Goal: Find specific page/section: Find specific page/section

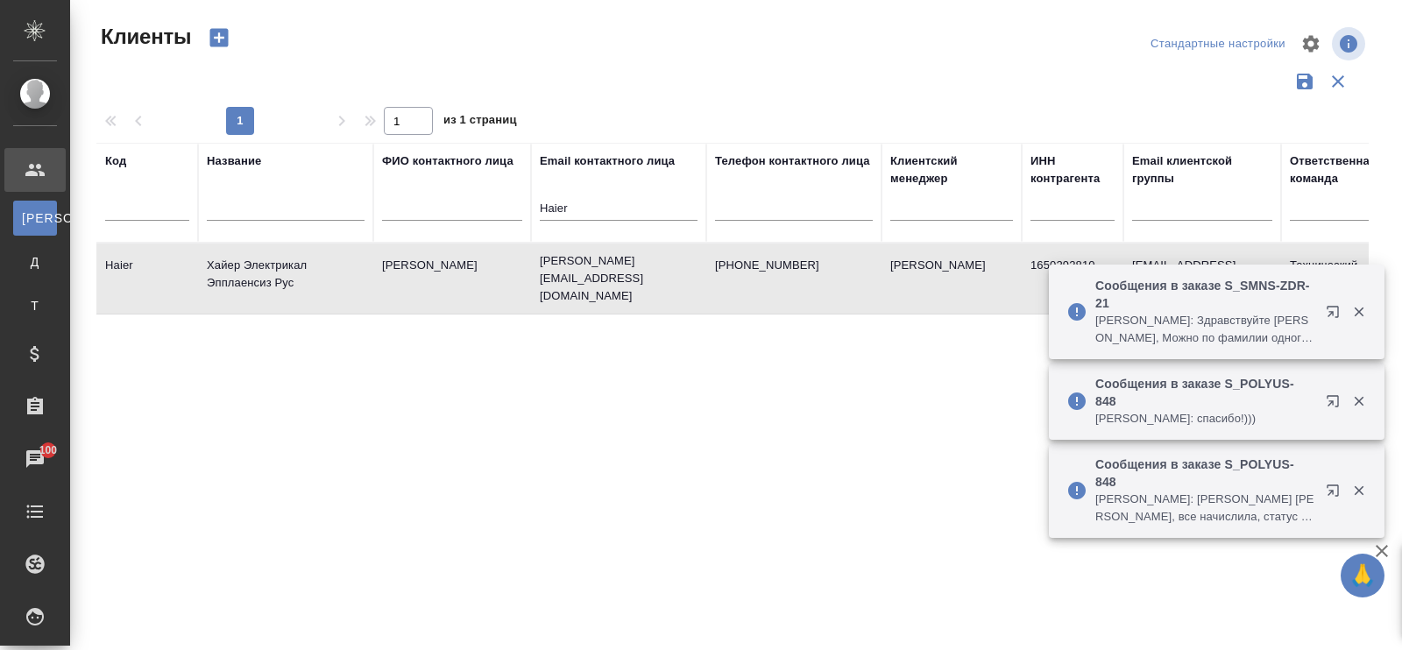
select select "RU"
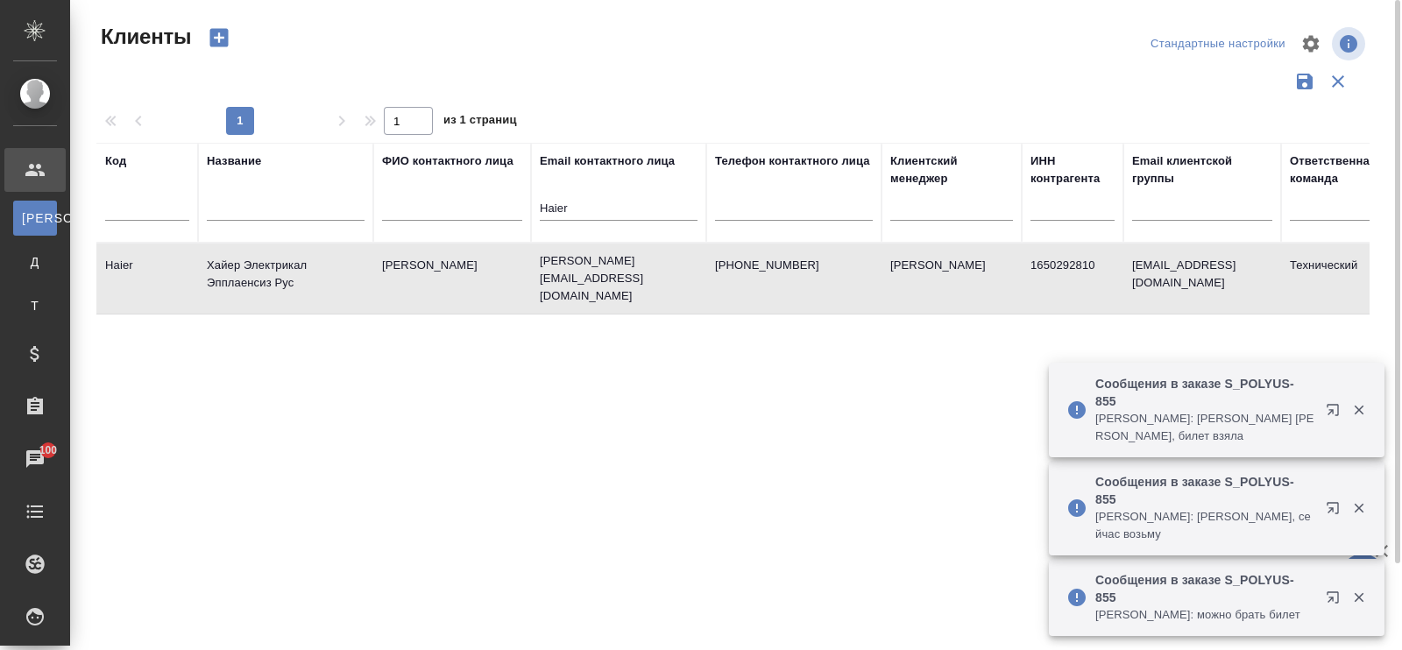
click at [245, 165] on div "Название" at bounding box center [234, 161] width 54 height 18
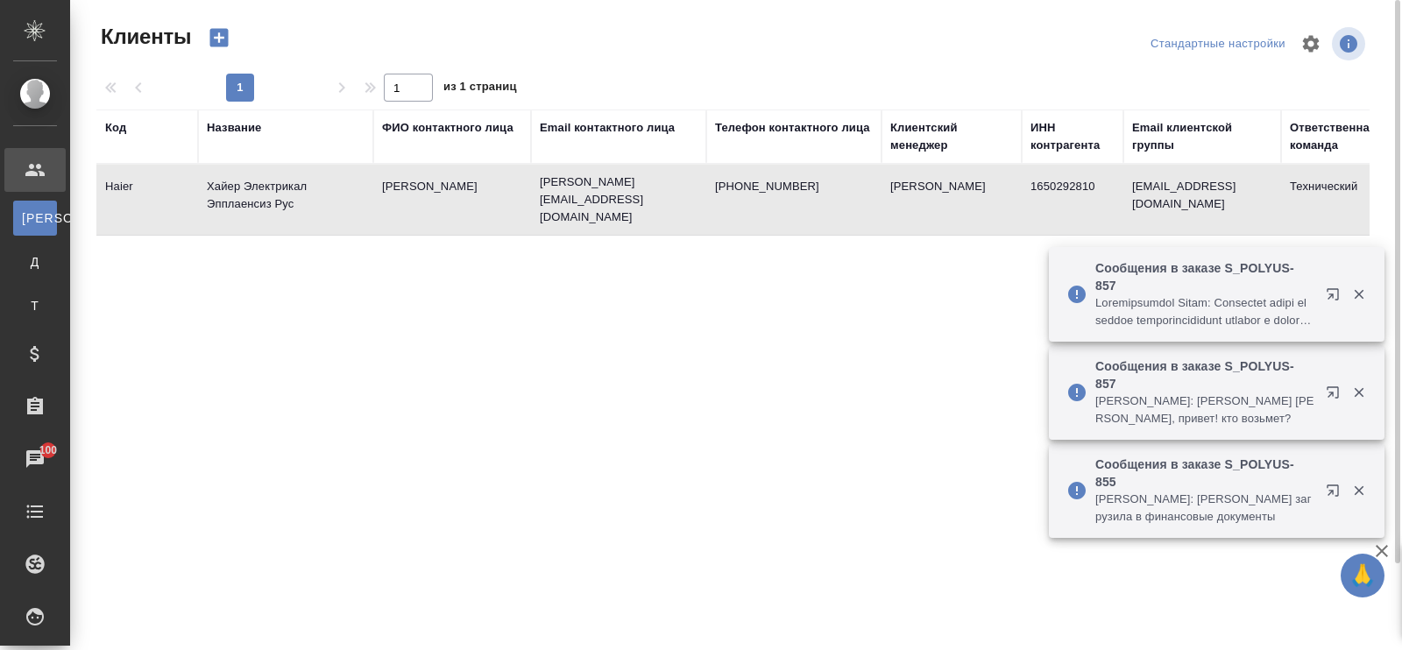
click at [254, 129] on div "Название" at bounding box center [234, 128] width 54 height 18
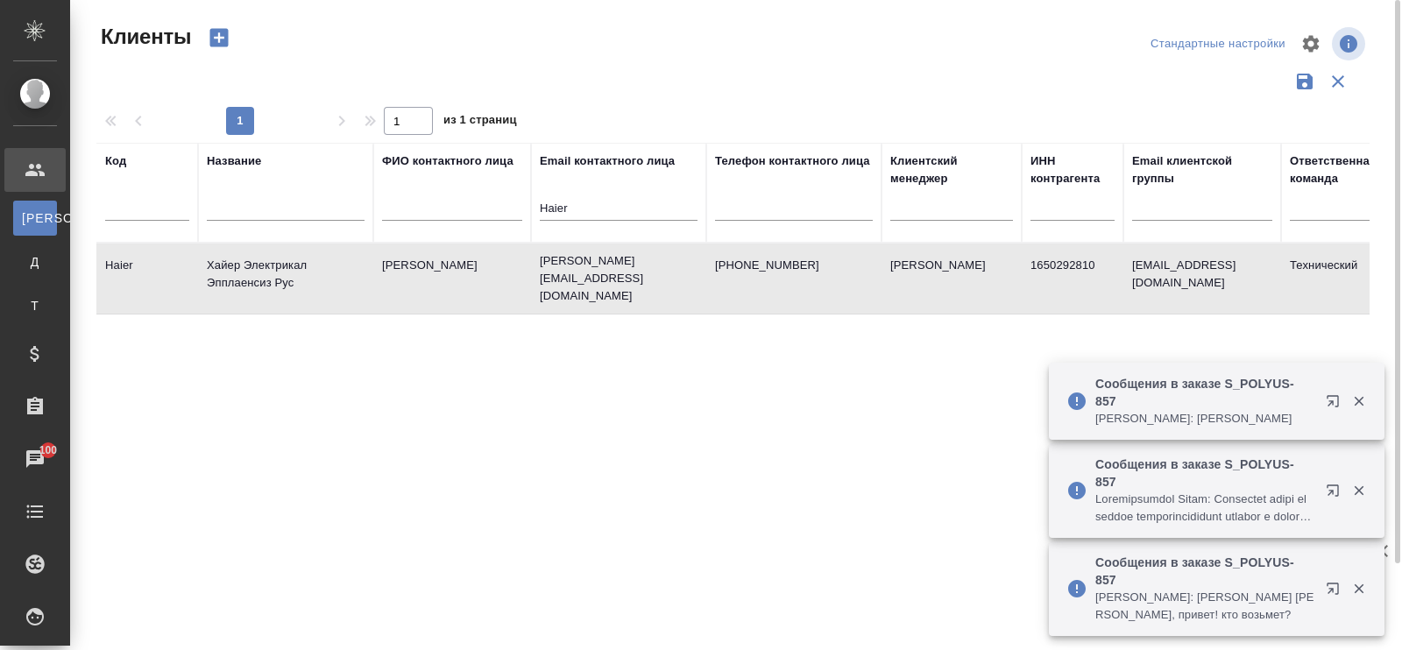
click at [238, 197] on div at bounding box center [286, 211] width 158 height 43
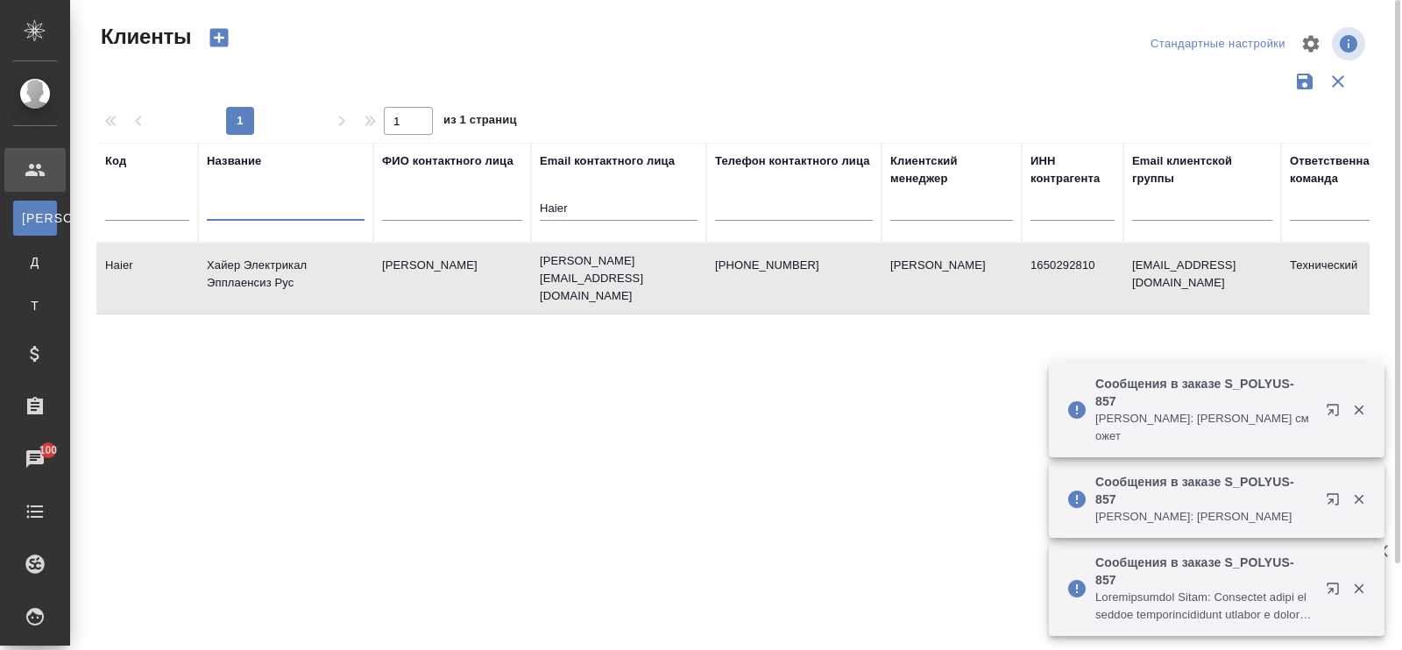
click at [234, 206] on input "text" at bounding box center [286, 210] width 158 height 22
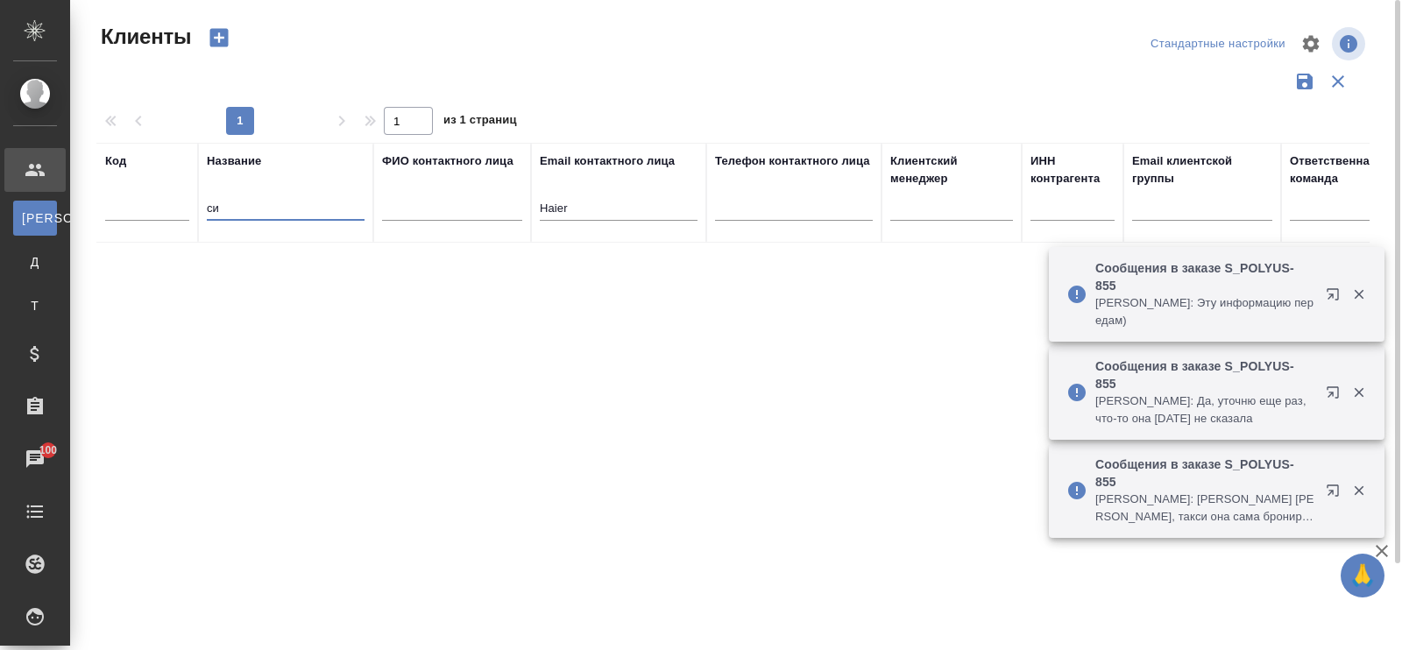
type input "с"
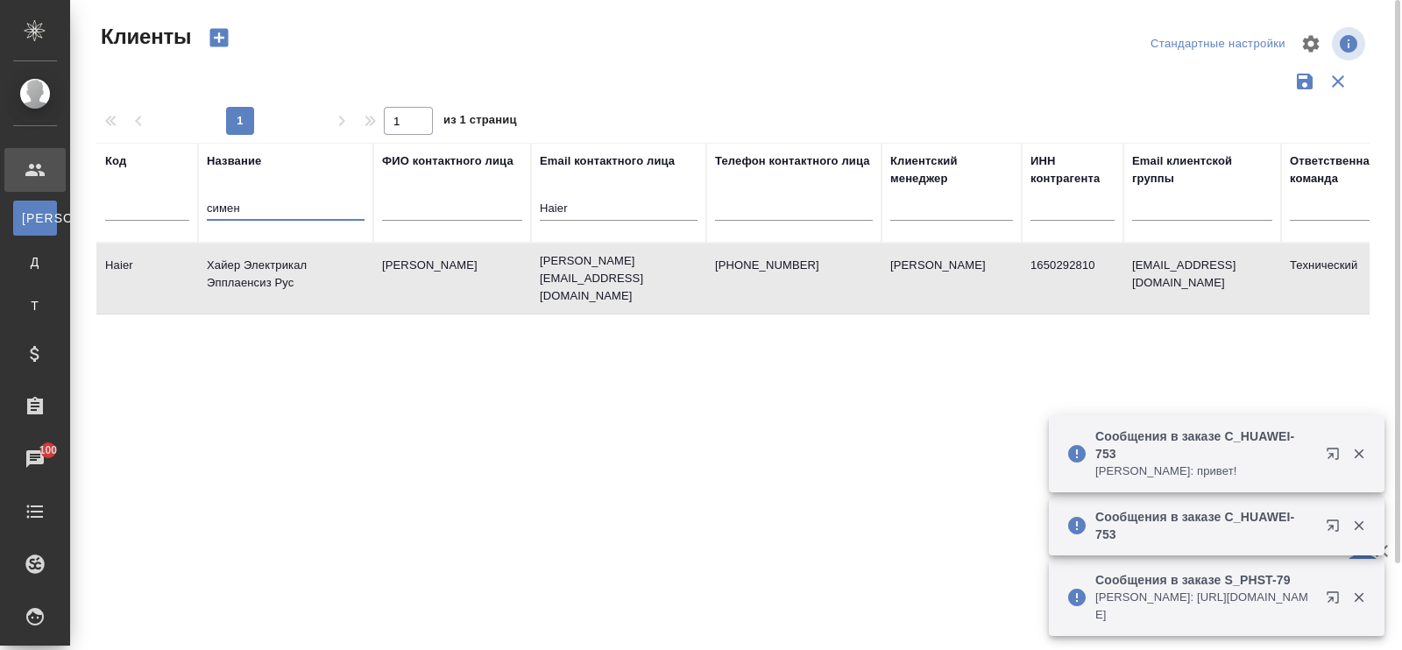
type input "сименс"
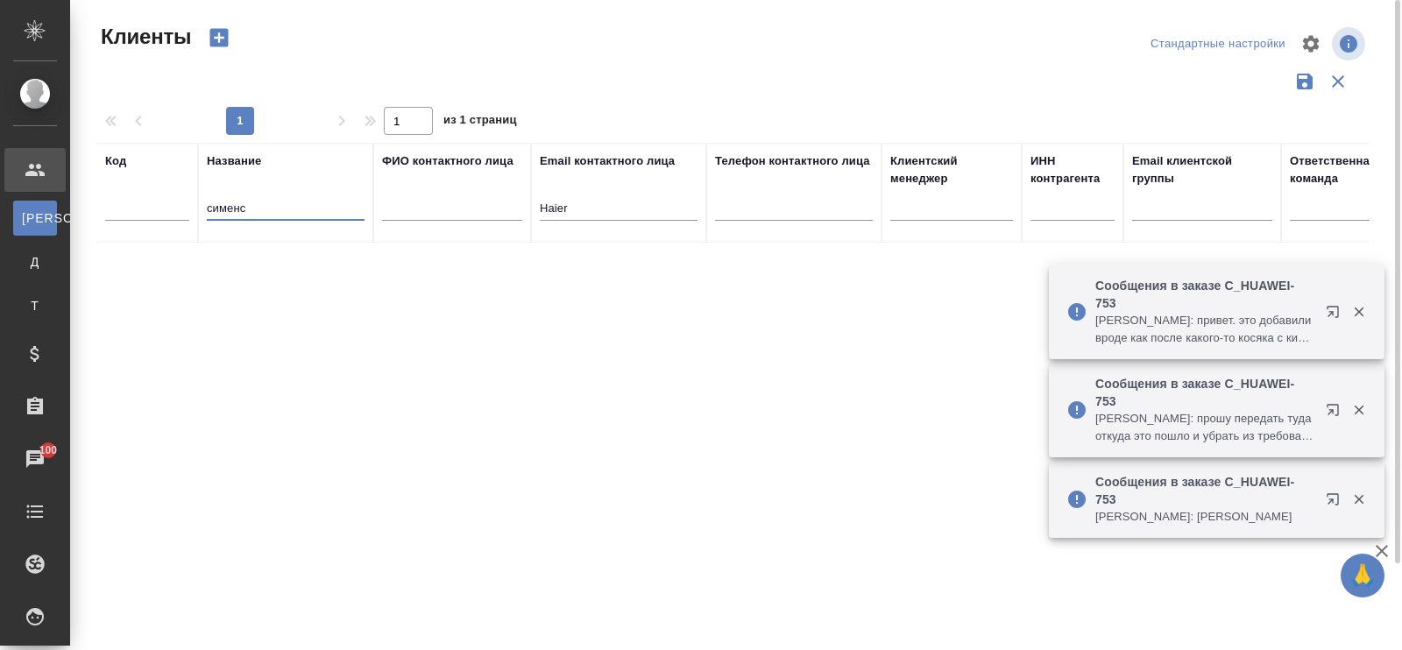
drag, startPoint x: 300, startPoint y: 210, endPoint x: 180, endPoint y: 204, distance: 121.0
click at [180, 204] on tr "Код Название сименс ФИО контактного лица Email контактного лица Haier Телефон к…" at bounding box center [758, 193] width 1325 height 100
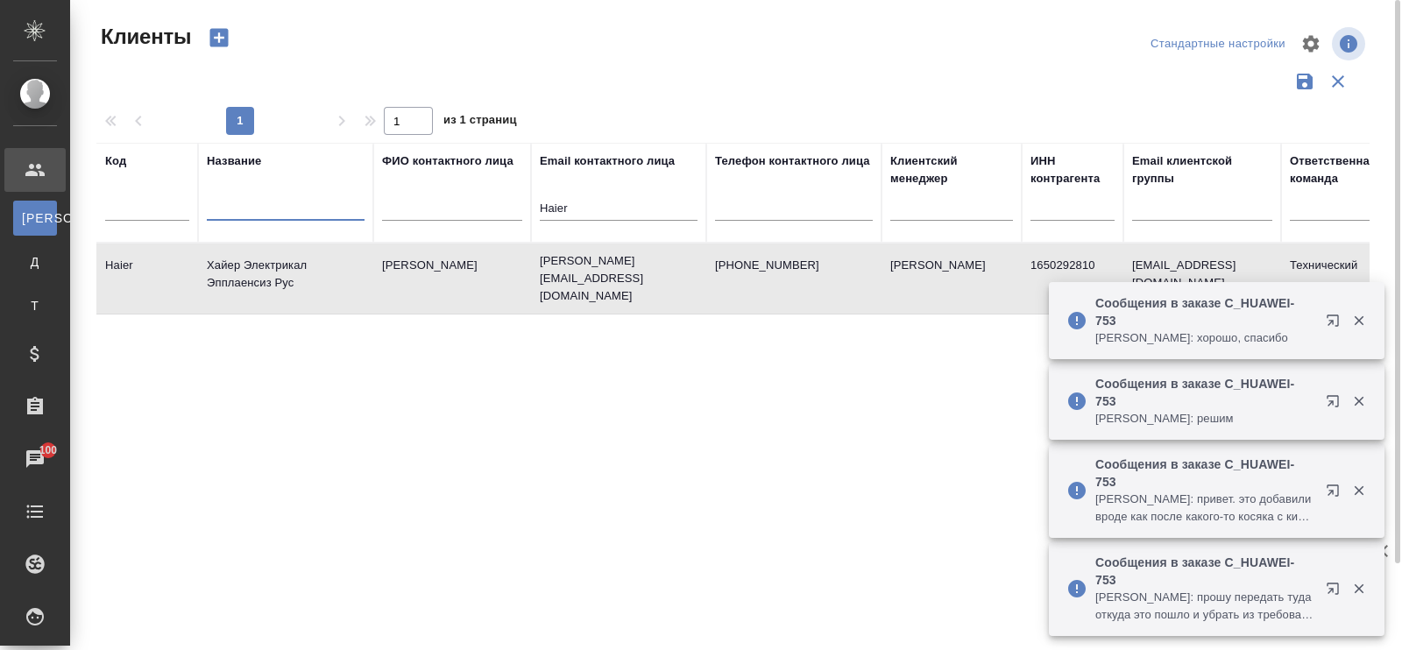
click at [631, 213] on input "Haier" at bounding box center [619, 210] width 158 height 22
type input "H"
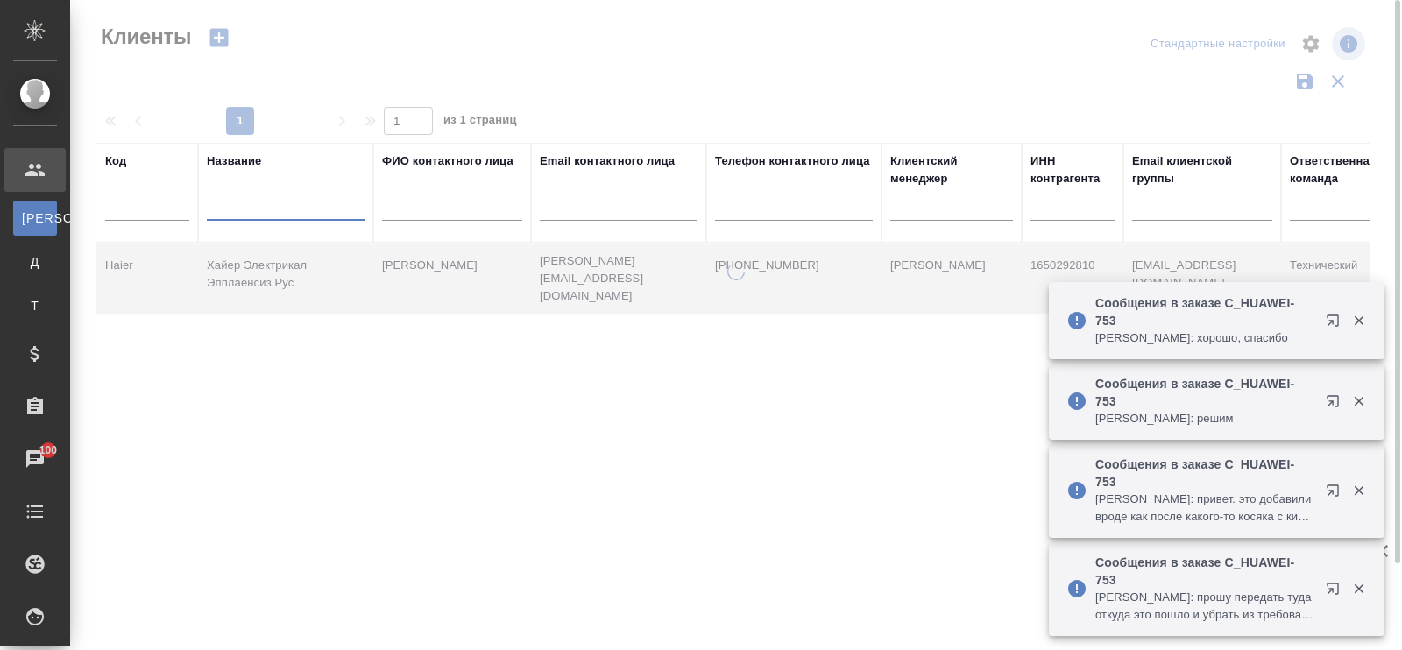
click at [228, 211] on input "text" at bounding box center [286, 210] width 158 height 22
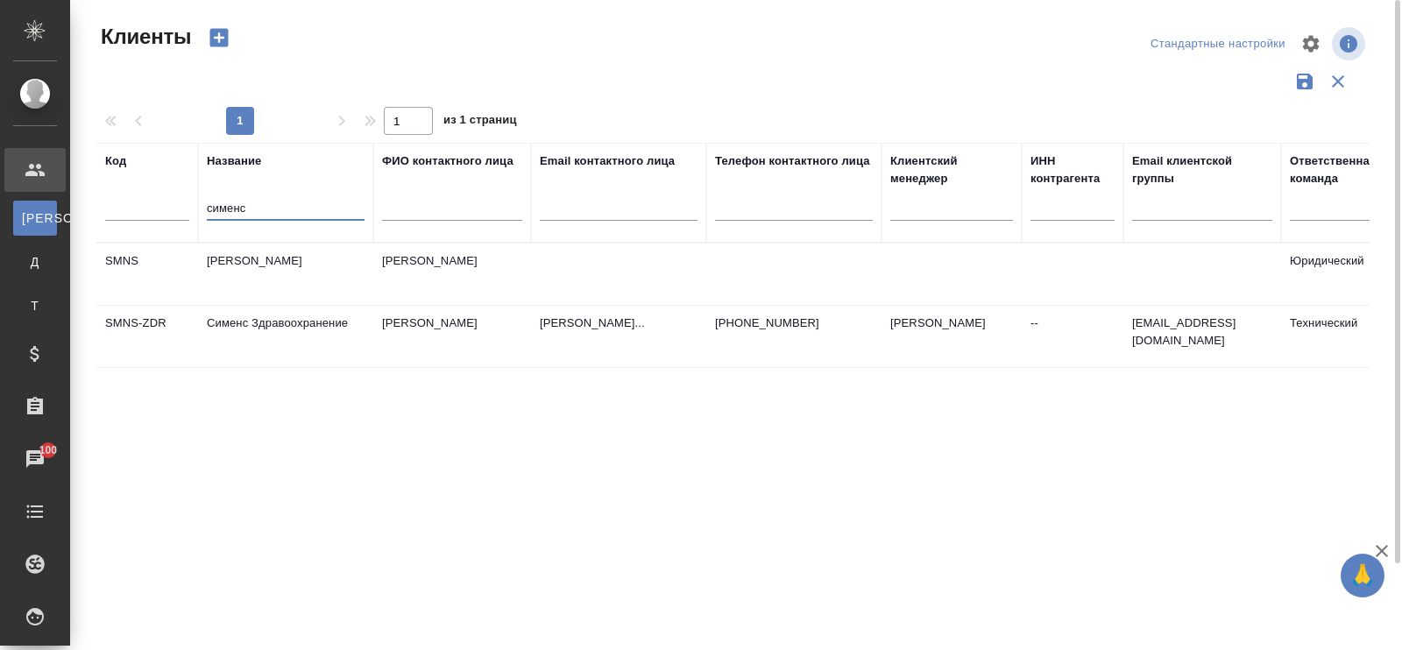
type input "сименс"
click at [280, 305] on td "Сименс Здравоохранение" at bounding box center [285, 274] width 175 height 61
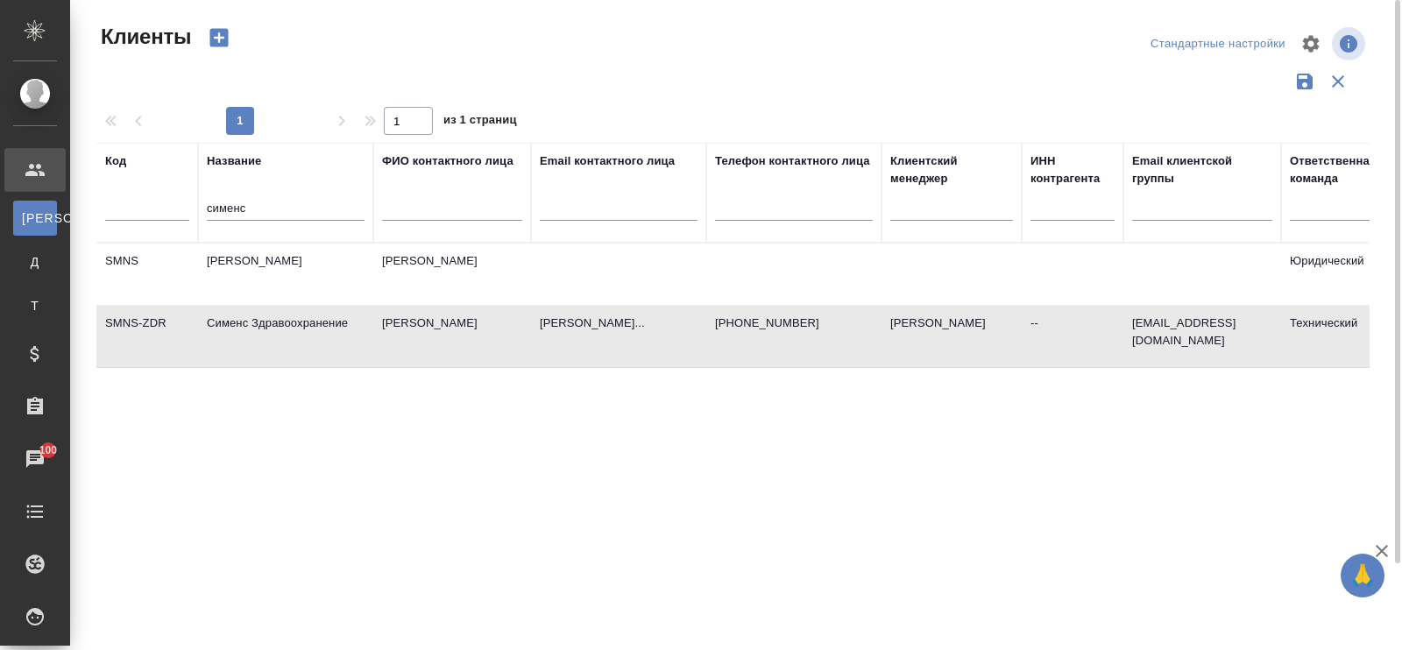
click at [280, 305] on td "Сименс Здравоохранение" at bounding box center [285, 274] width 175 height 61
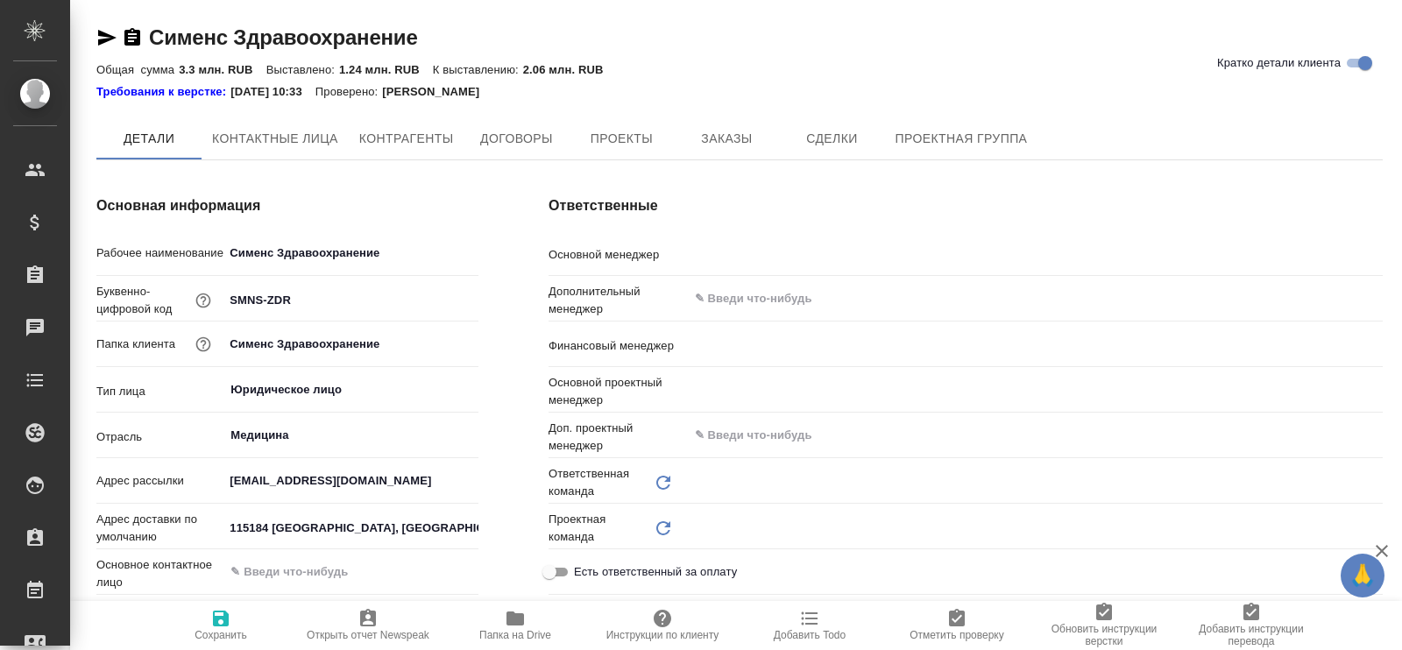
type input "[PERSON_NAME]"
type input "Воробьёва Екатерина"
type textarea "x"
type input "Технический"
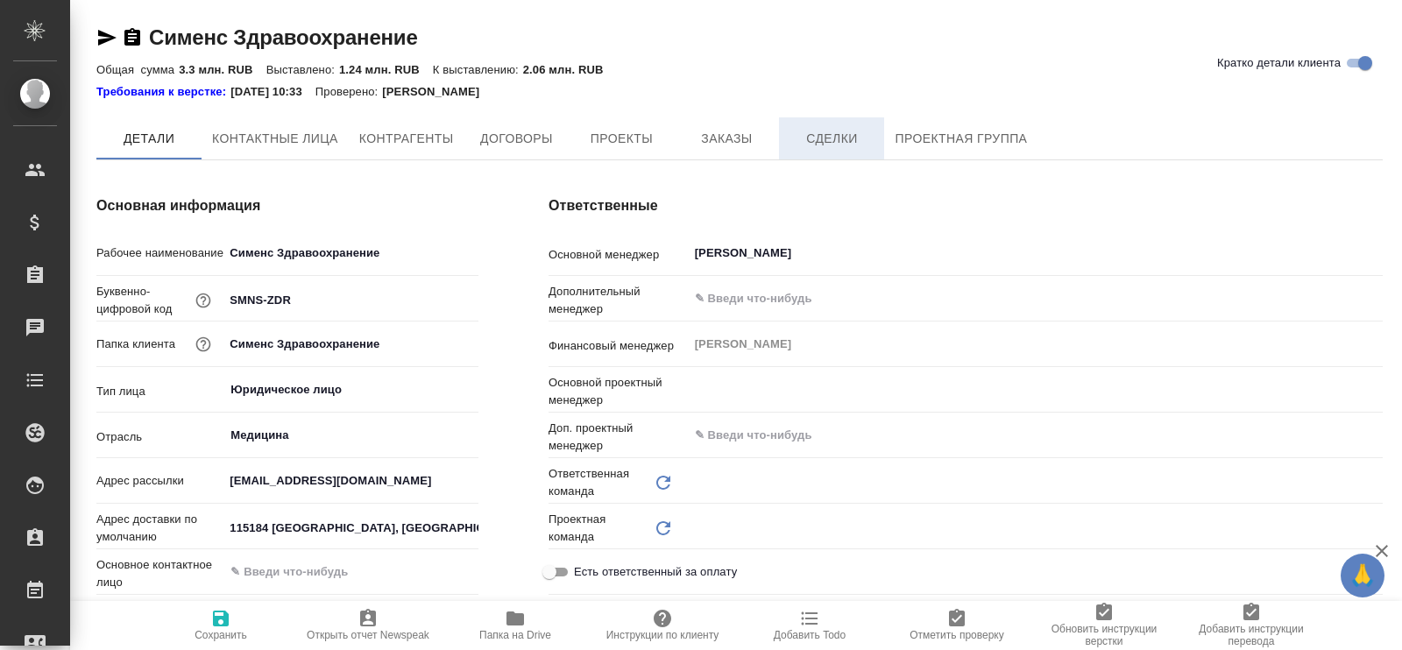
type input "Технический"
type input "(МБ) ООО "Монблан""
type textarea "x"
type input "Сергеева Анастасия"
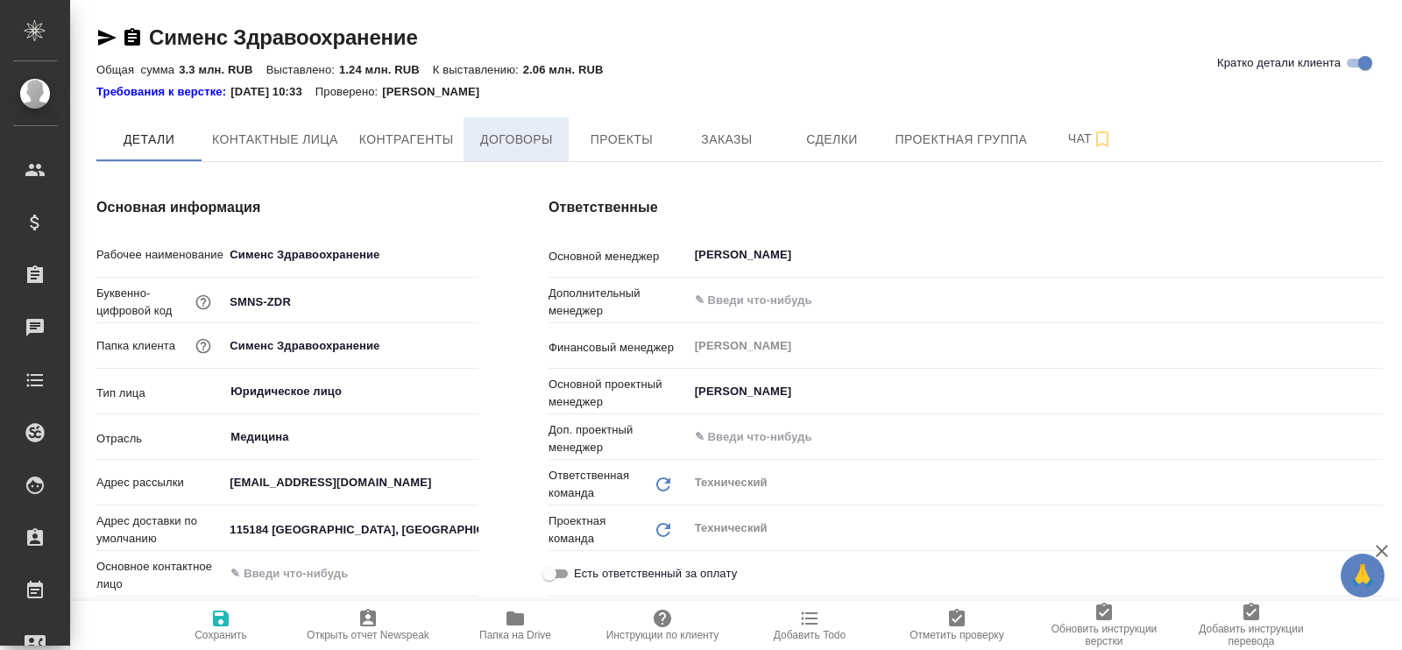
type textarea "x"
click at [523, 137] on span "Договоры" at bounding box center [516, 140] width 84 height 22
type textarea "x"
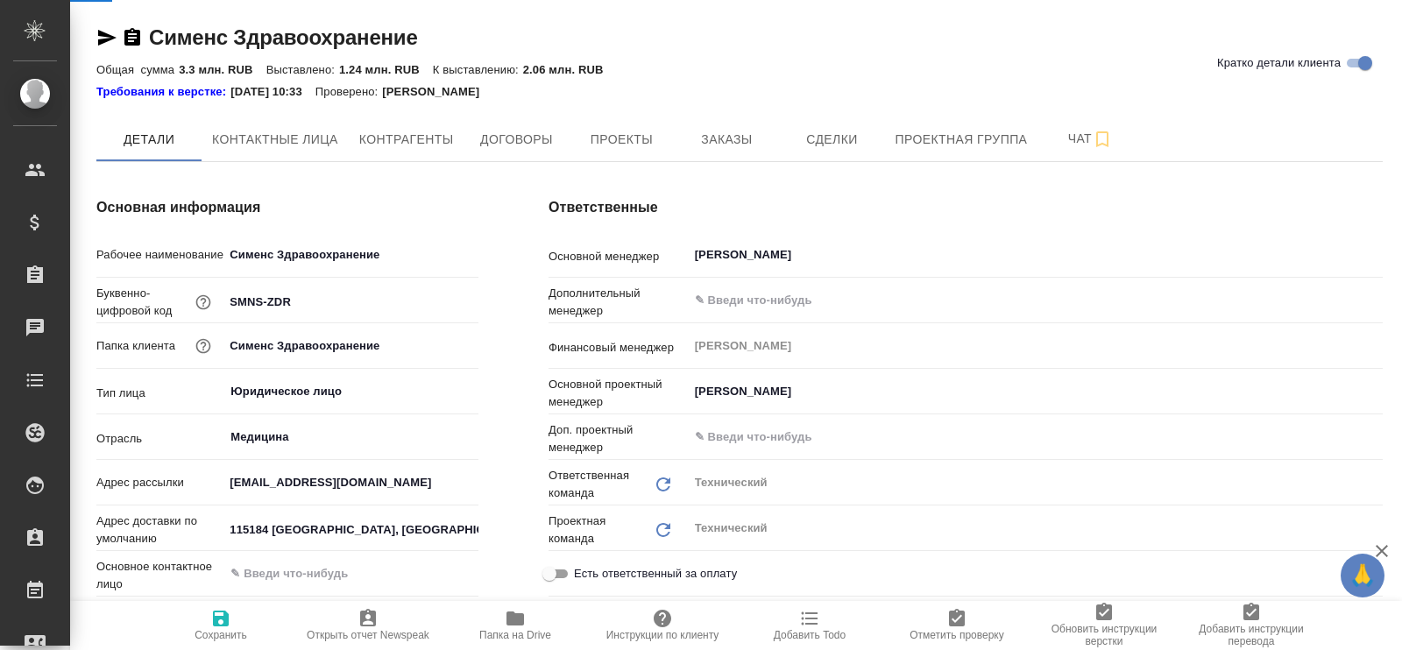
type textarea "x"
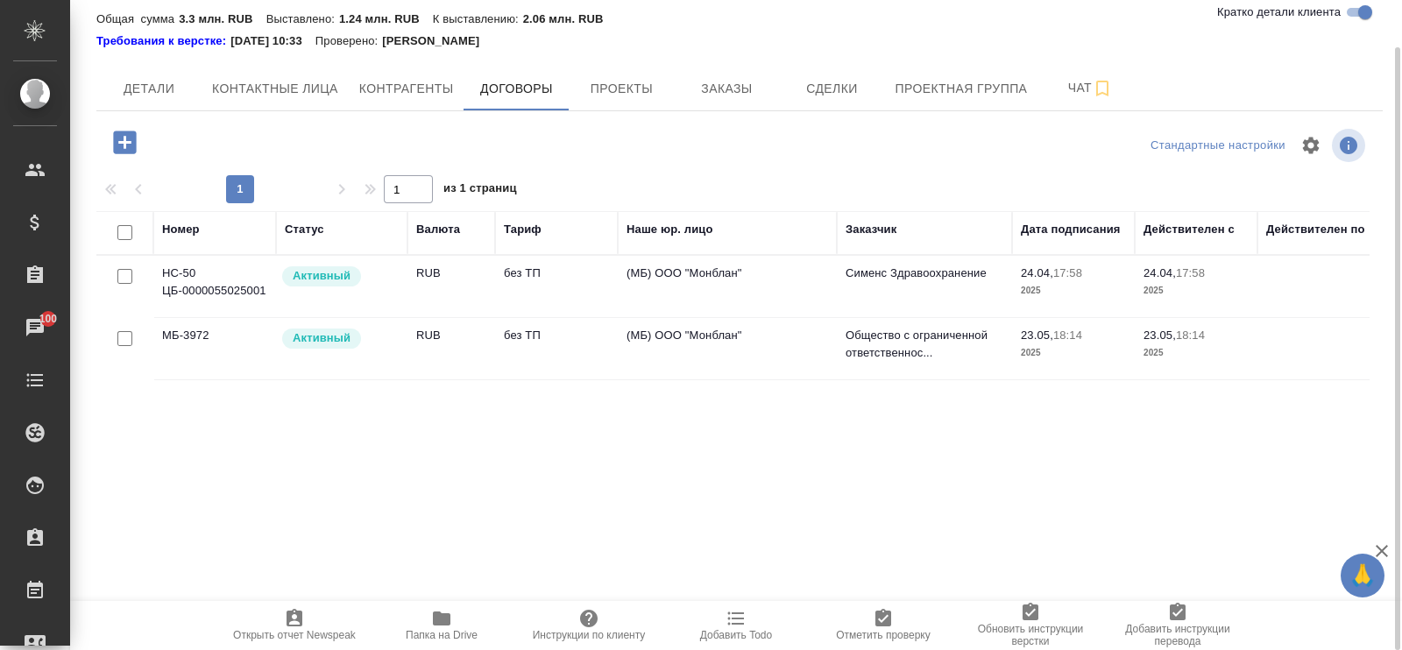
scroll to position [0, 82]
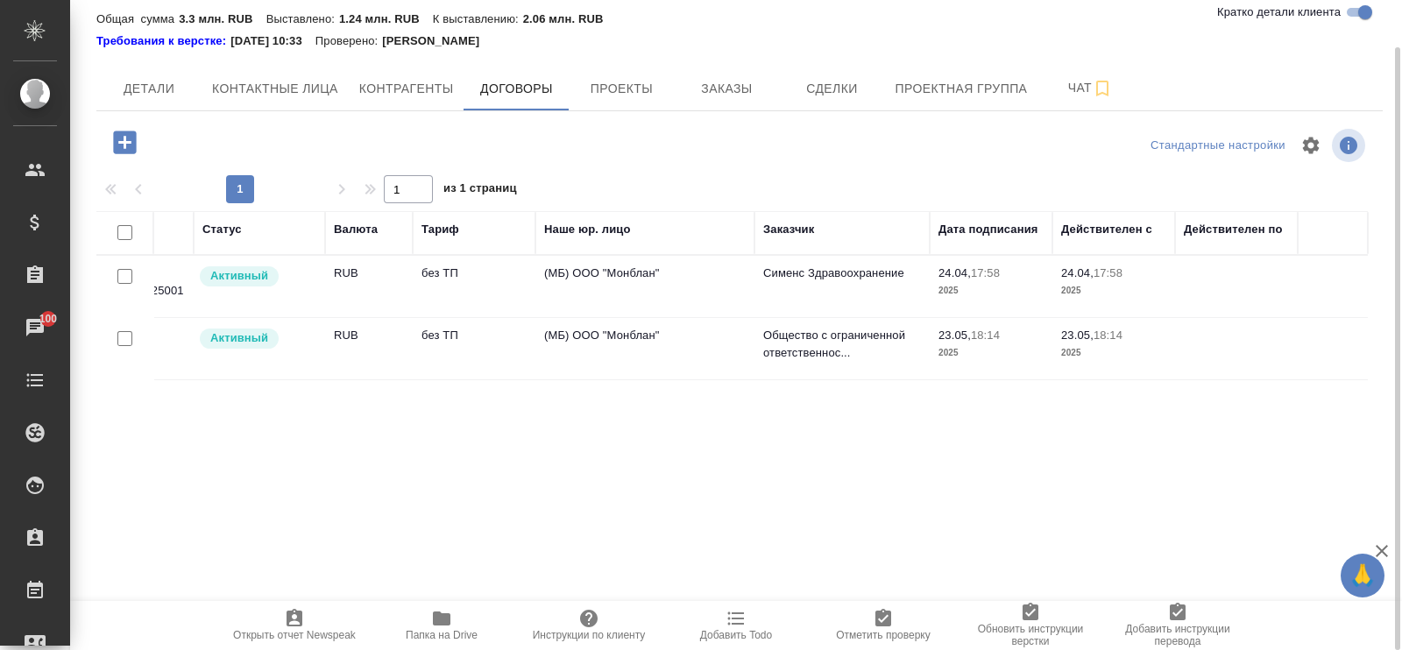
click at [829, 269] on p "Сименс Здравоохранение" at bounding box center [842, 274] width 158 height 18
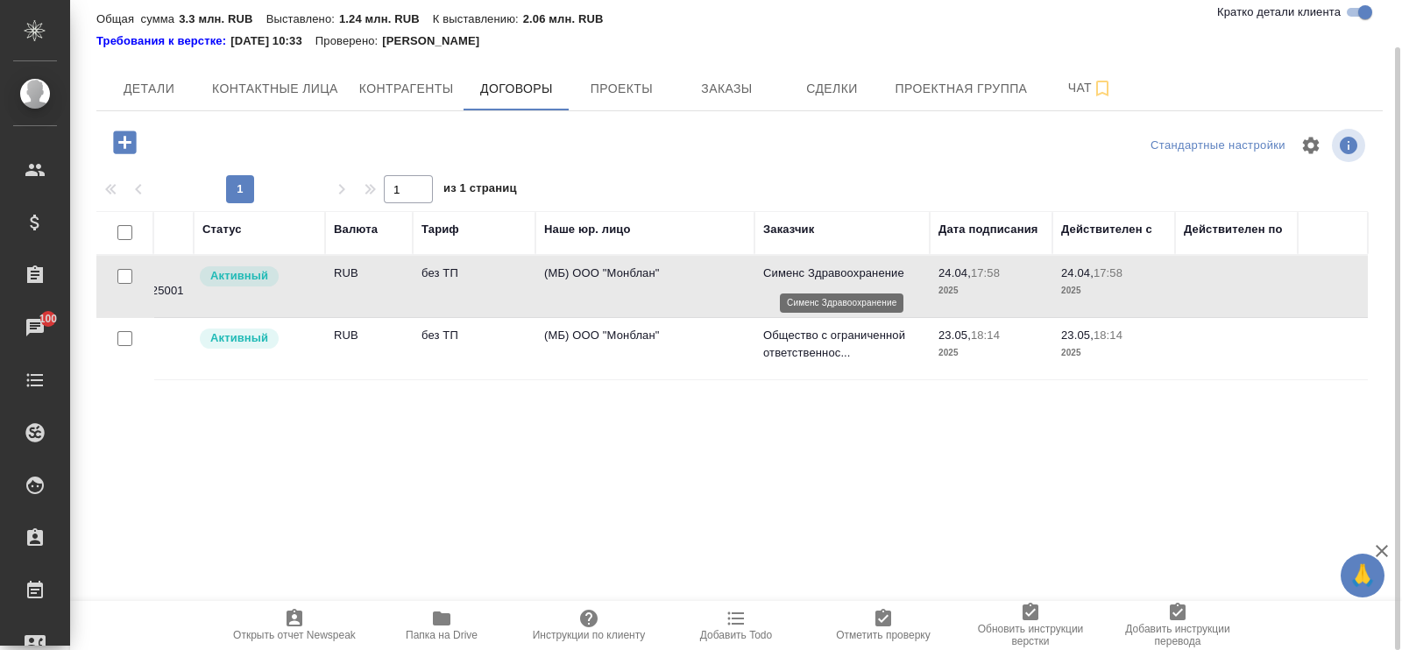
click at [829, 269] on p "Сименс Здравоохранение" at bounding box center [842, 274] width 158 height 18
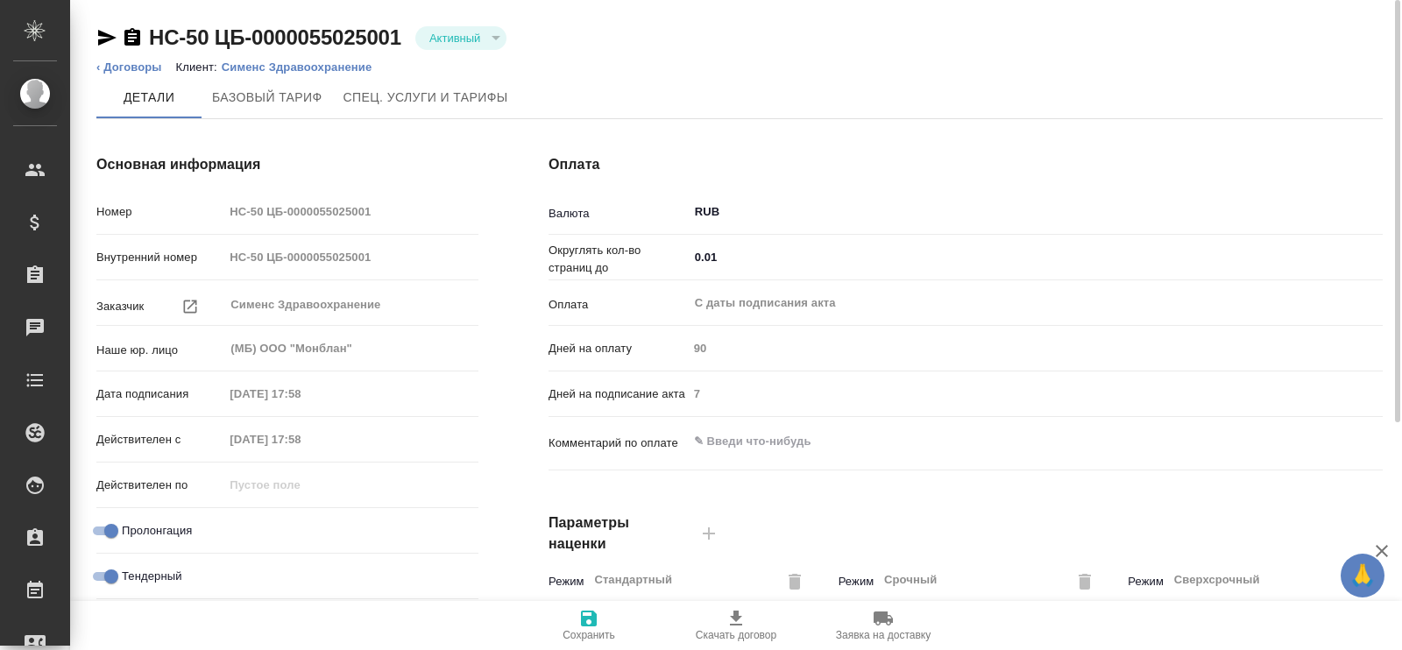
scroll to position [541, 0]
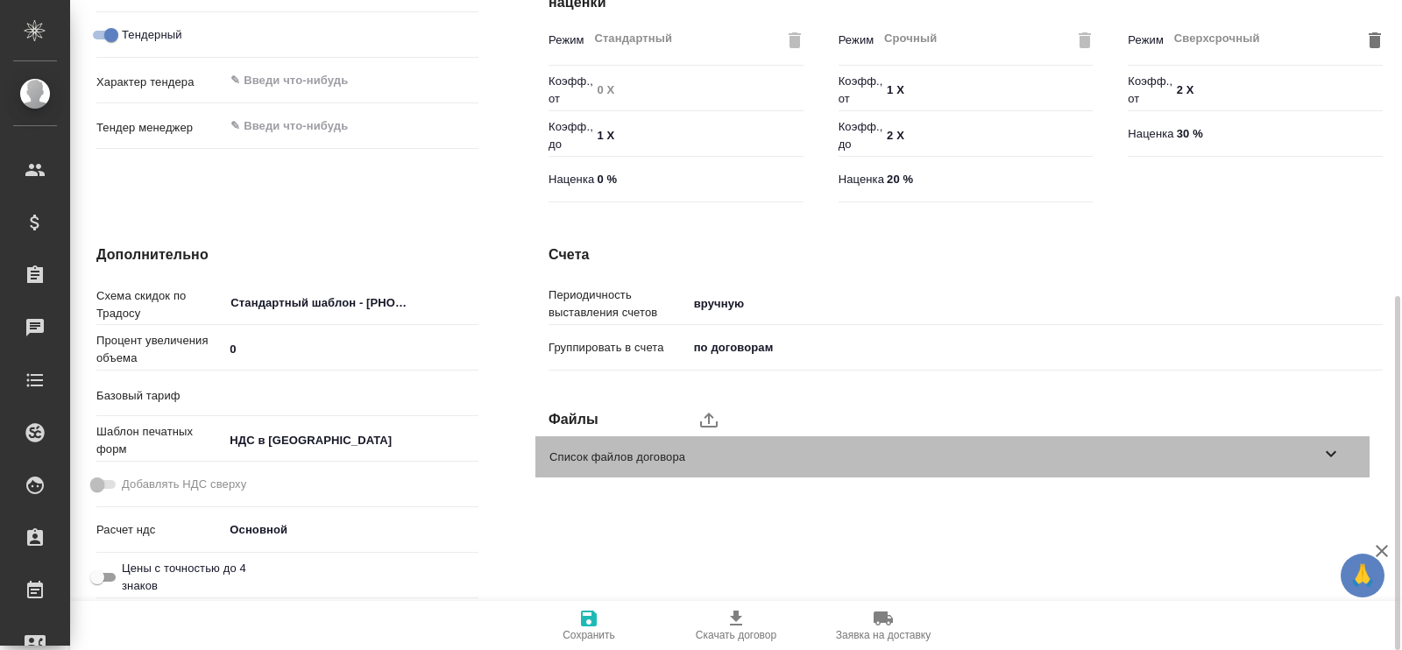
click at [1337, 449] on icon at bounding box center [1330, 453] width 21 height 21
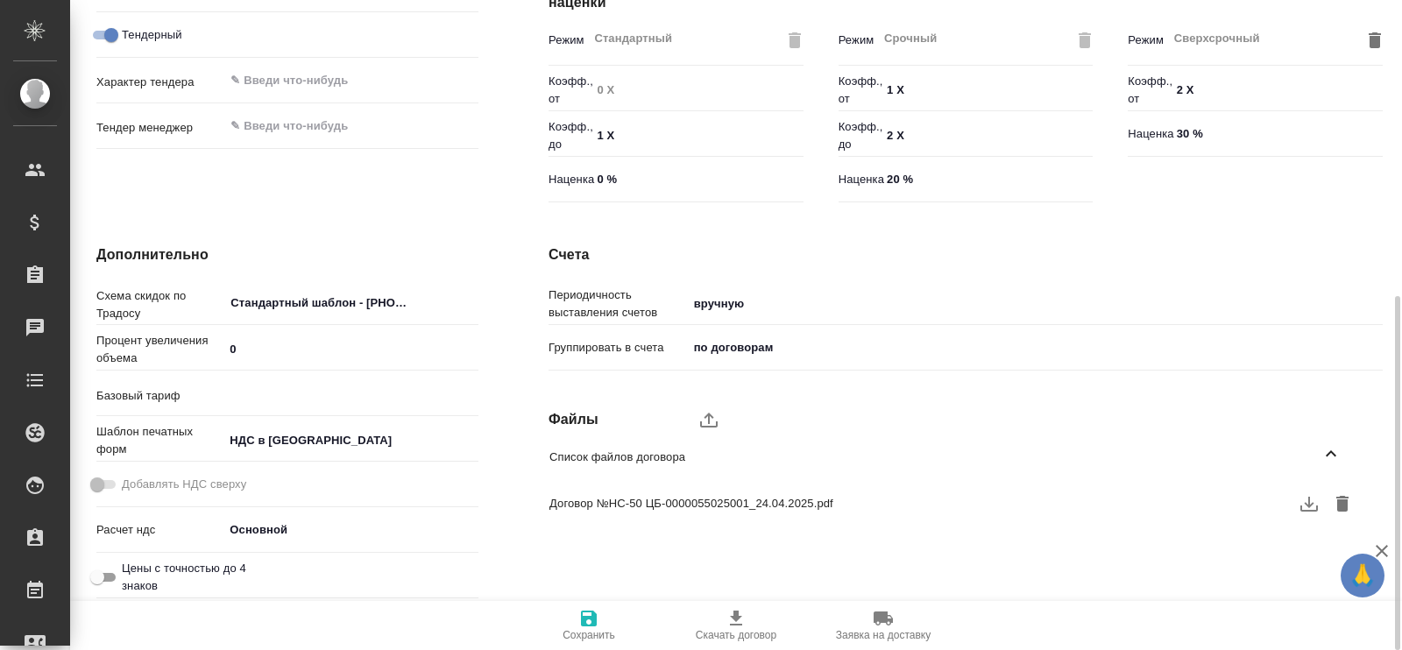
click at [1302, 510] on icon "button" at bounding box center [1309, 504] width 18 height 15
type textarea "x"
